Goal: Task Accomplishment & Management: Manage account settings

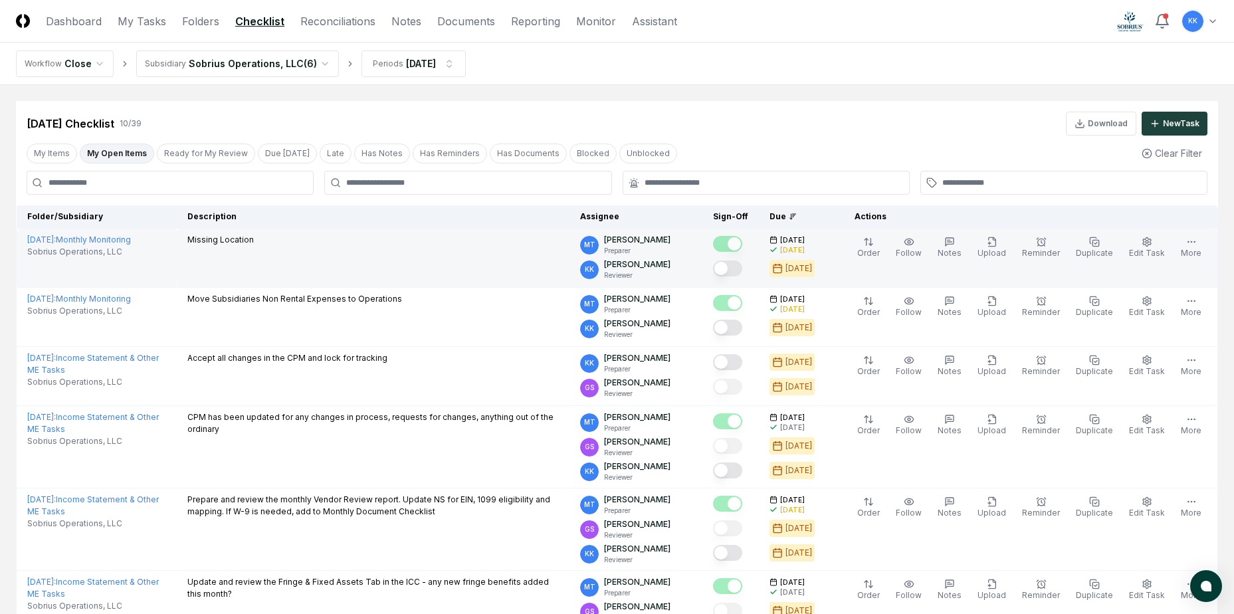
click at [743, 268] on button "Mark complete" at bounding box center [727, 269] width 29 height 16
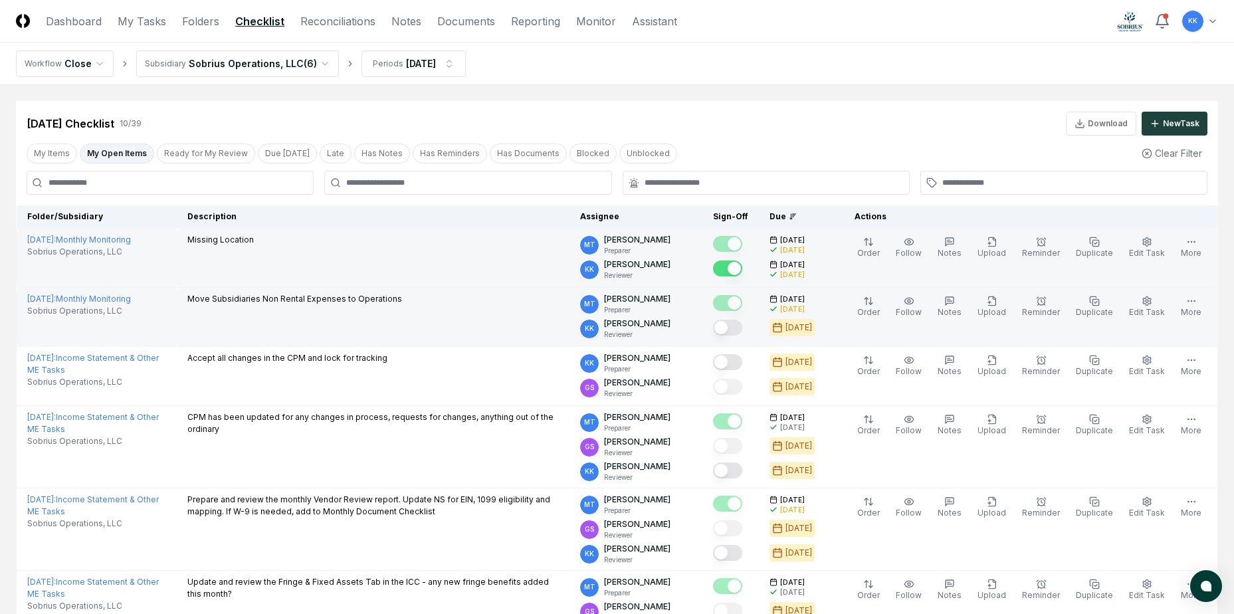
click at [743, 328] on button "Mark complete" at bounding box center [727, 328] width 29 height 16
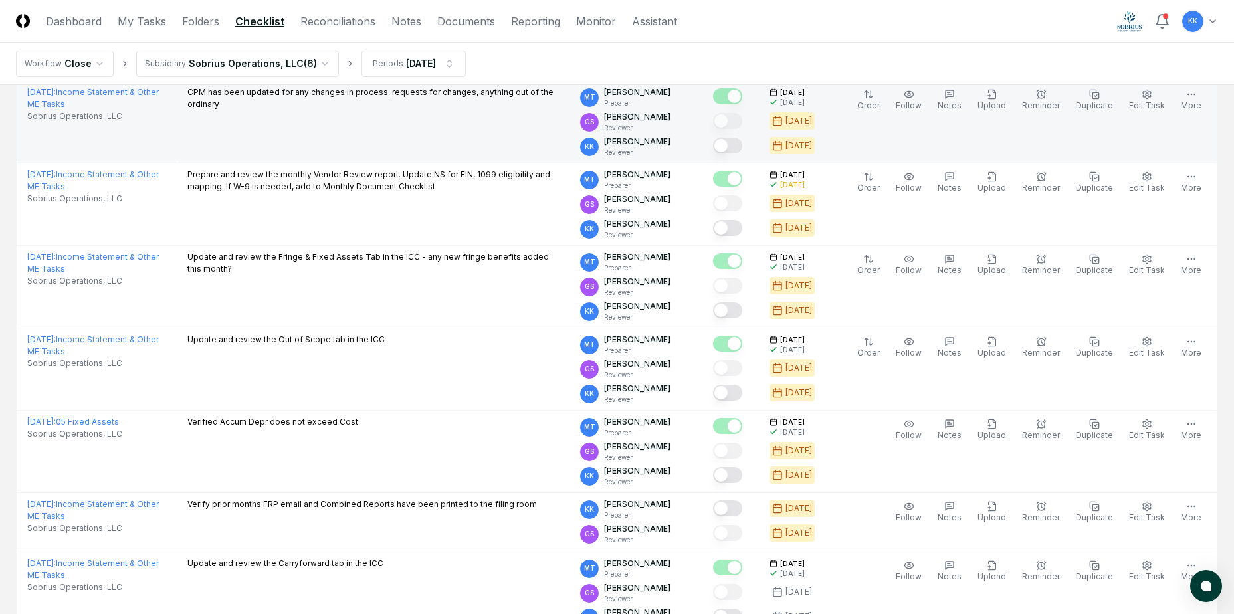
scroll to position [354, 0]
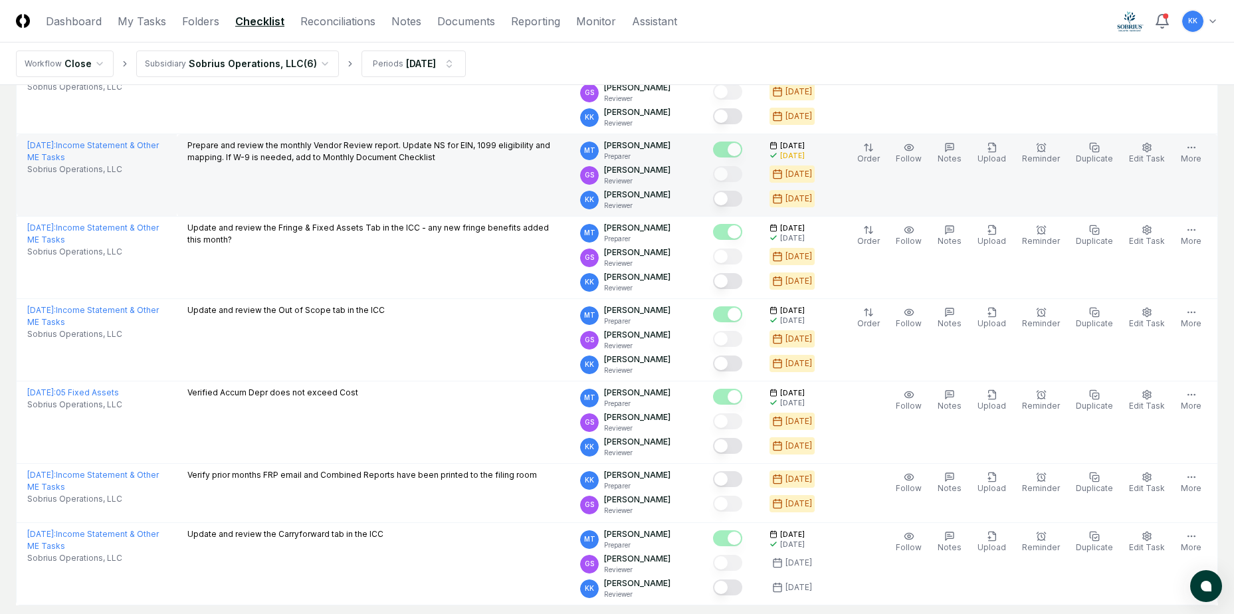
click at [743, 195] on button "Mark complete" at bounding box center [727, 199] width 29 height 16
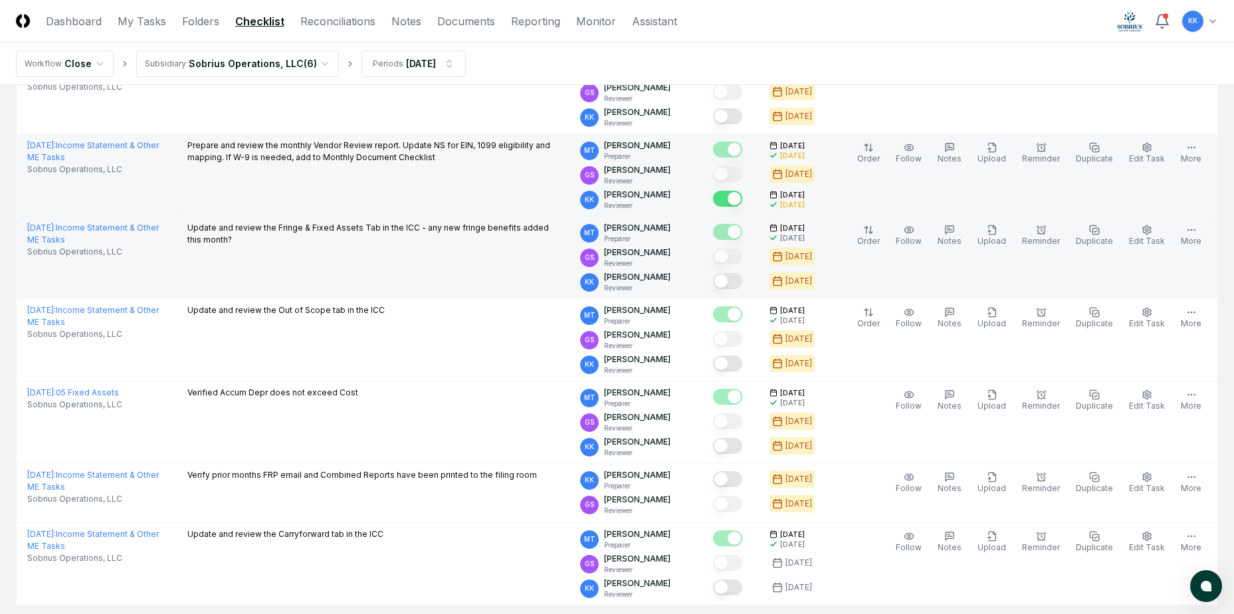
click at [743, 280] on button "Mark complete" at bounding box center [727, 281] width 29 height 16
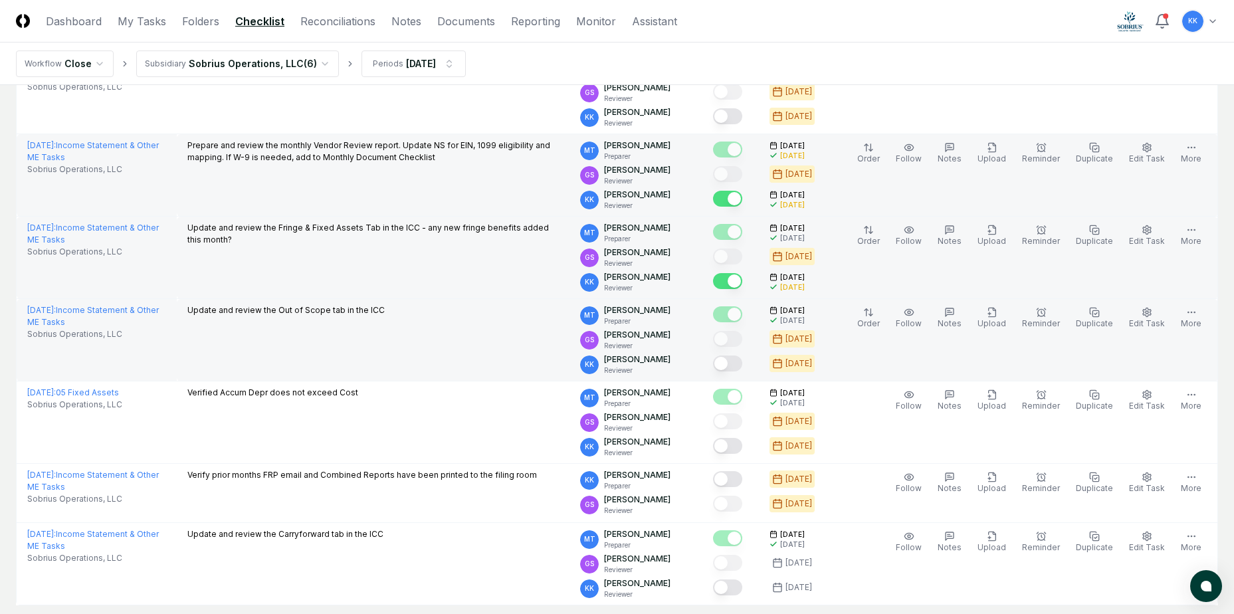
click at [743, 364] on button "Mark complete" at bounding box center [727, 364] width 29 height 16
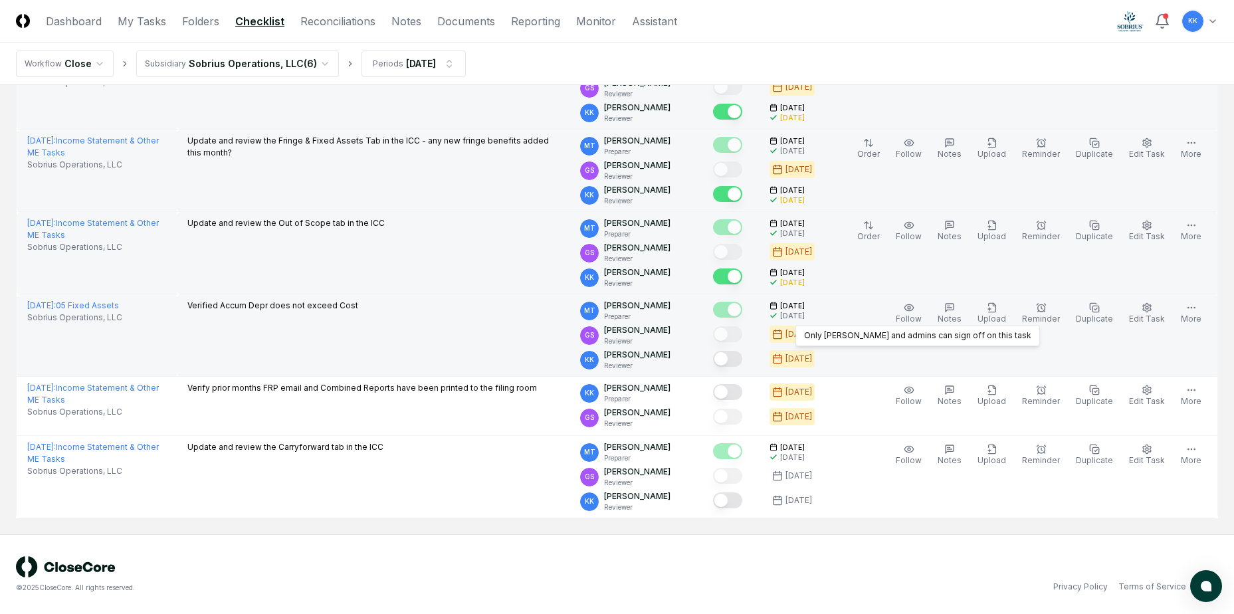
click at [743, 362] on button "Mark complete" at bounding box center [727, 359] width 29 height 16
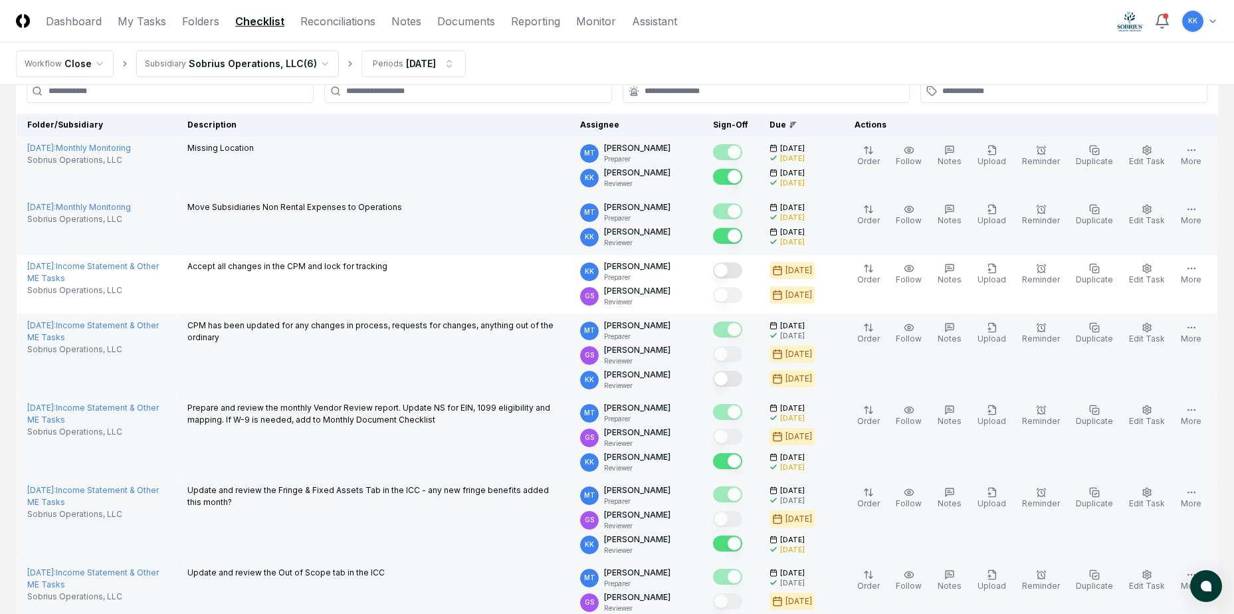
scroll to position [0, 0]
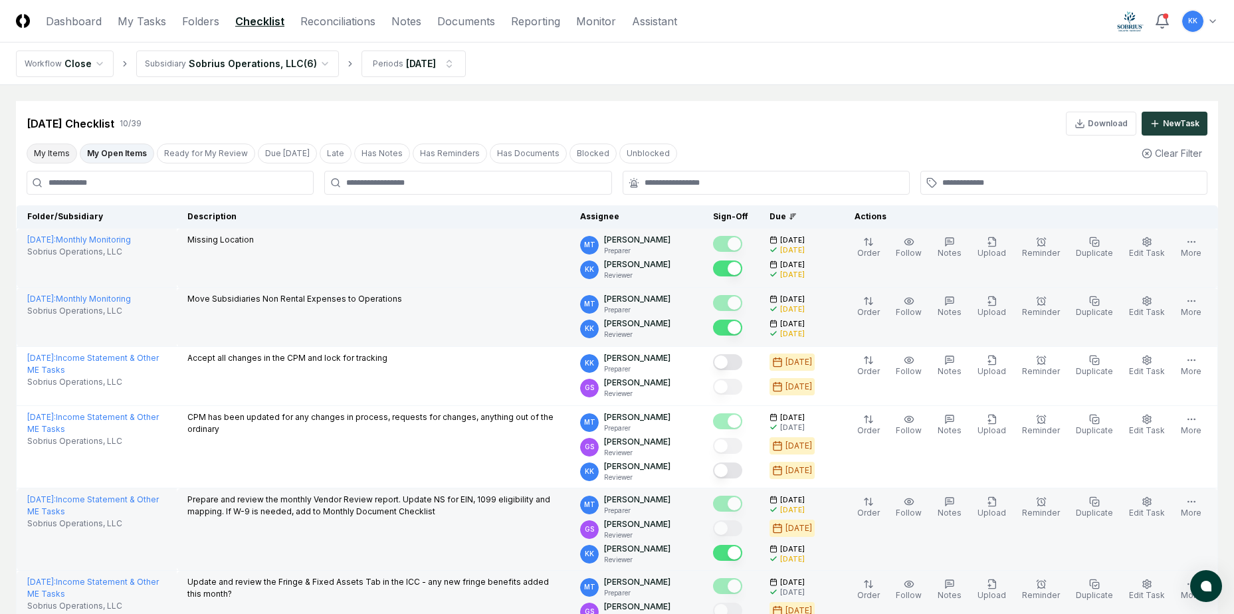
click at [52, 150] on button "My Items" at bounding box center [52, 154] width 51 height 20
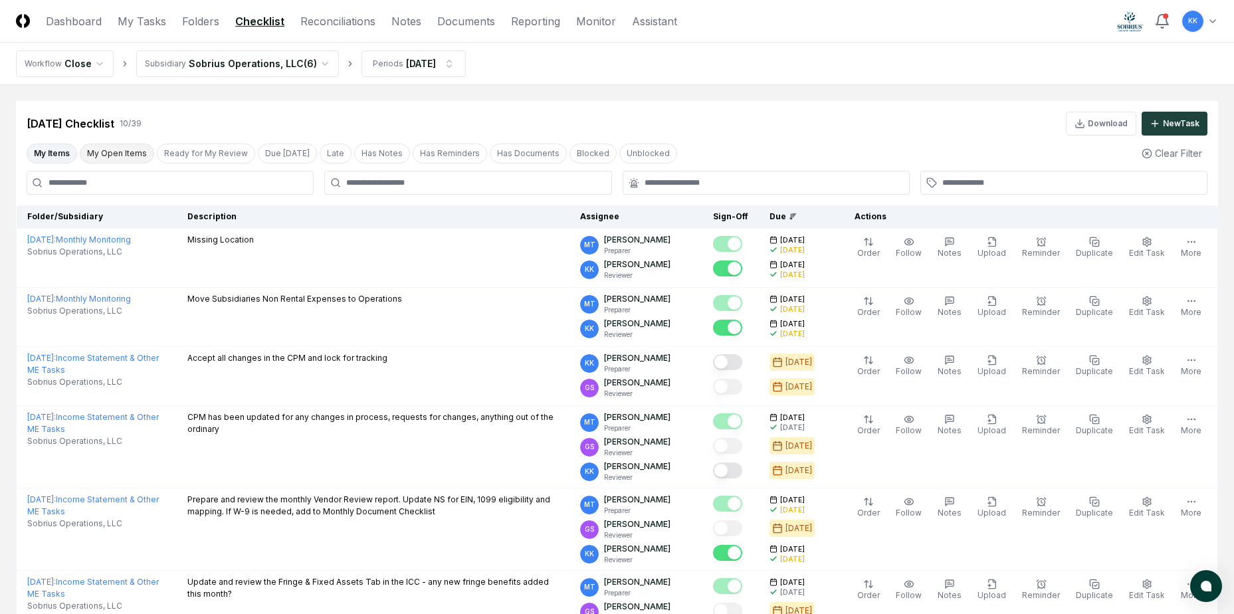
click at [95, 152] on button "My Open Items" at bounding box center [117, 154] width 74 height 20
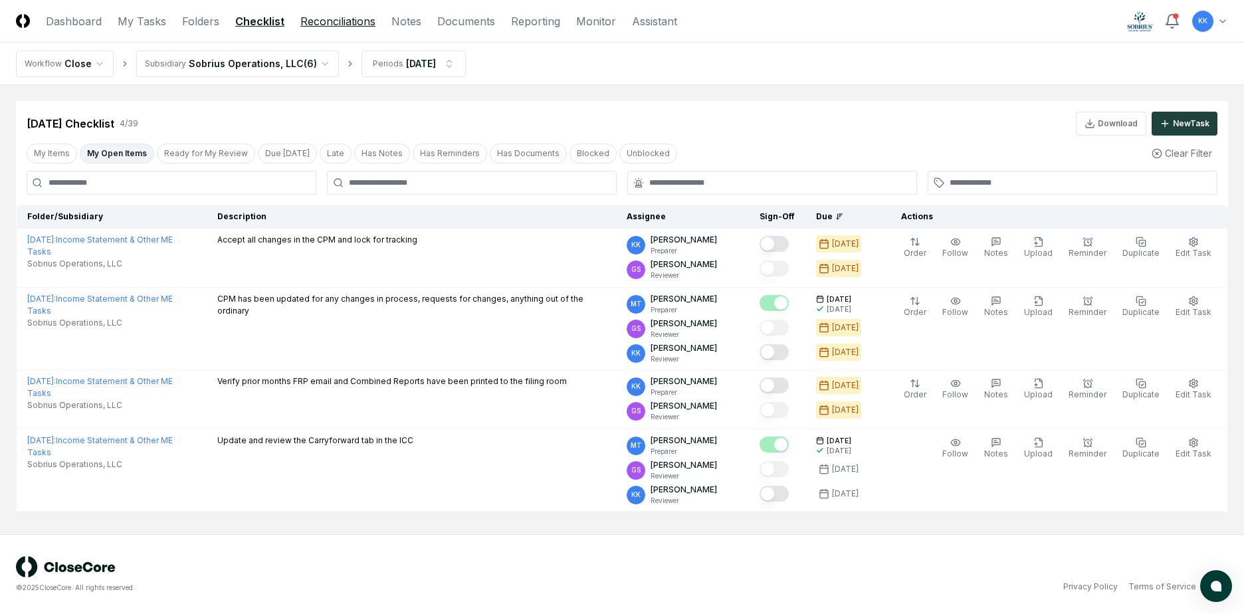
click at [335, 17] on link "Reconciliations" at bounding box center [337, 21] width 75 height 16
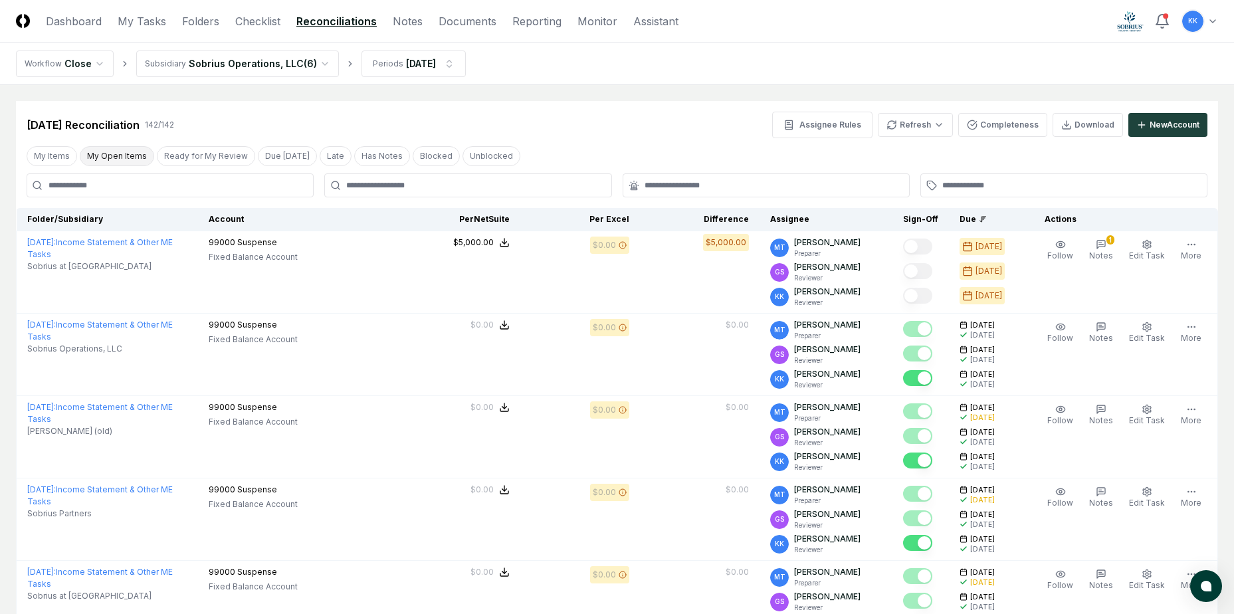
click at [125, 158] on button "My Open Items" at bounding box center [117, 156] width 74 height 20
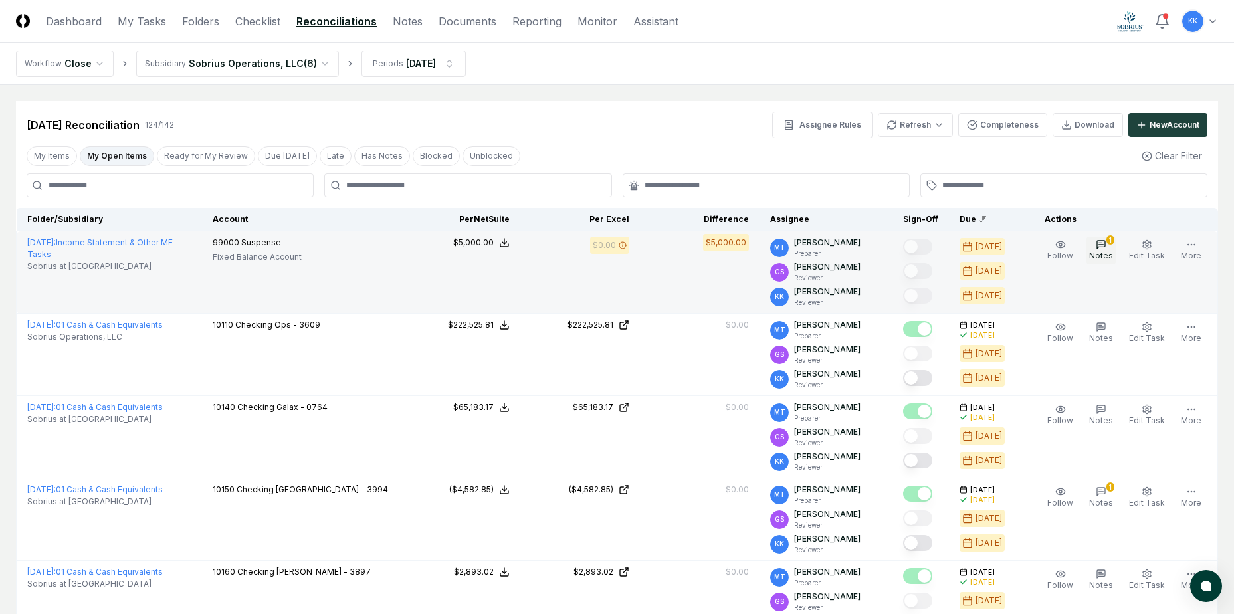
click at [1113, 259] on span "Notes" at bounding box center [1102, 256] width 24 height 10
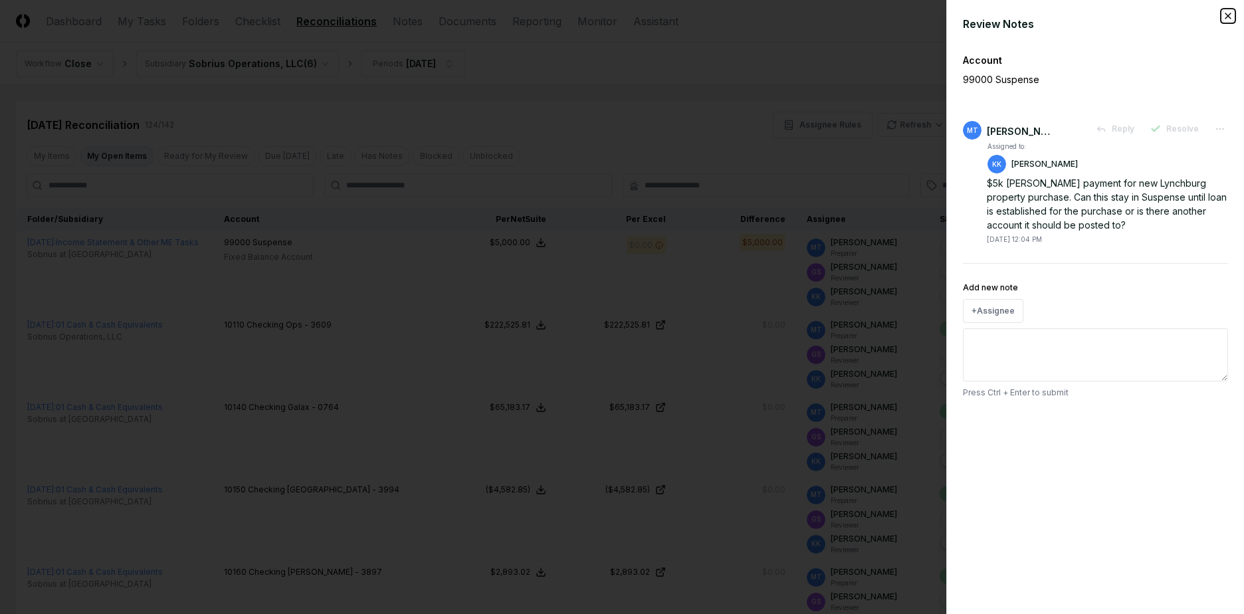
click at [1230, 19] on icon "button" at bounding box center [1228, 16] width 11 height 11
